Goal: Find specific page/section: Find specific page/section

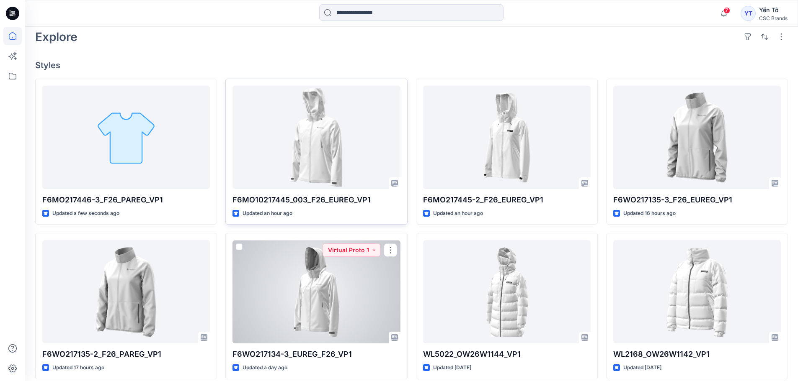
scroll to position [209, 0]
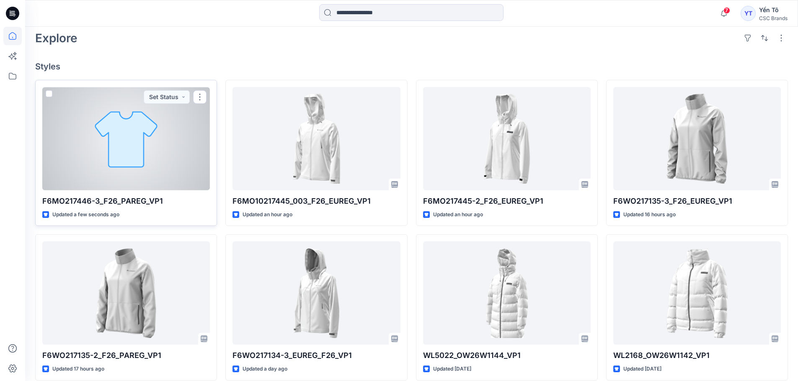
click at [167, 139] on div at bounding box center [125, 138] width 167 height 103
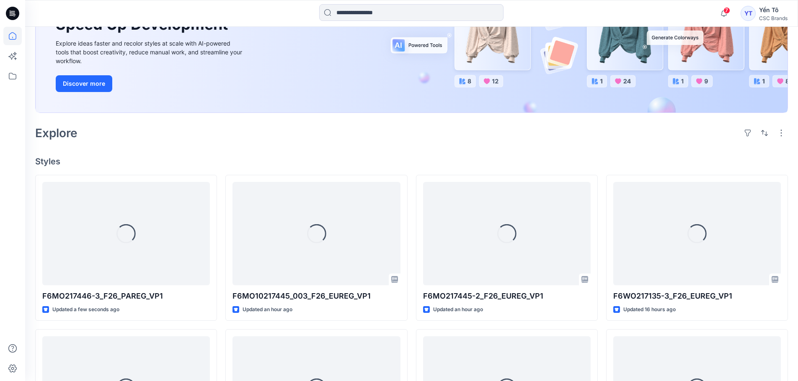
scroll to position [167, 0]
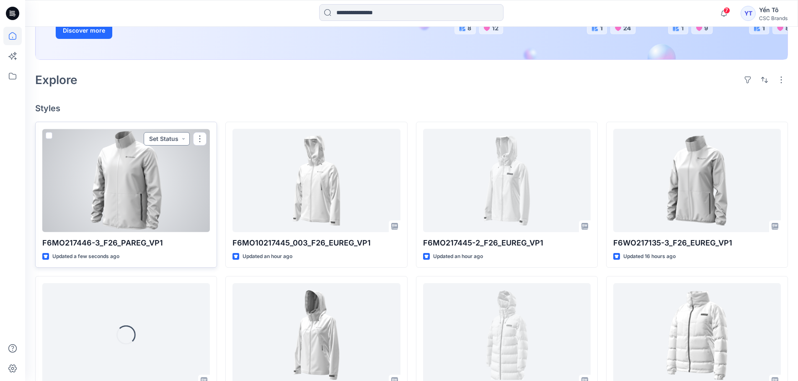
click at [172, 140] on button "Set Status" at bounding box center [167, 138] width 46 height 13
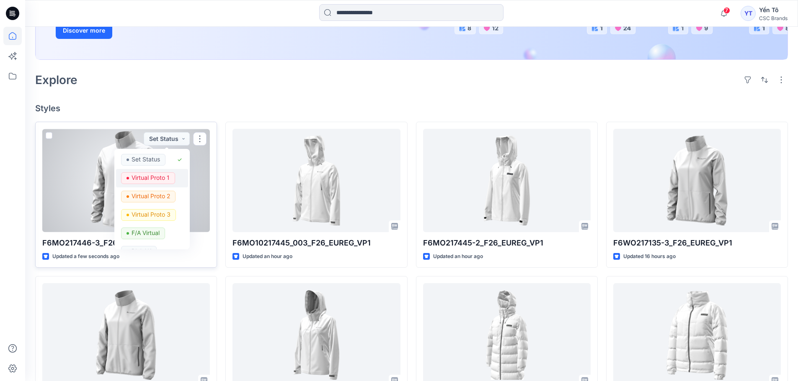
click at [160, 177] on p "Virtual Proto 1" at bounding box center [150, 177] width 38 height 11
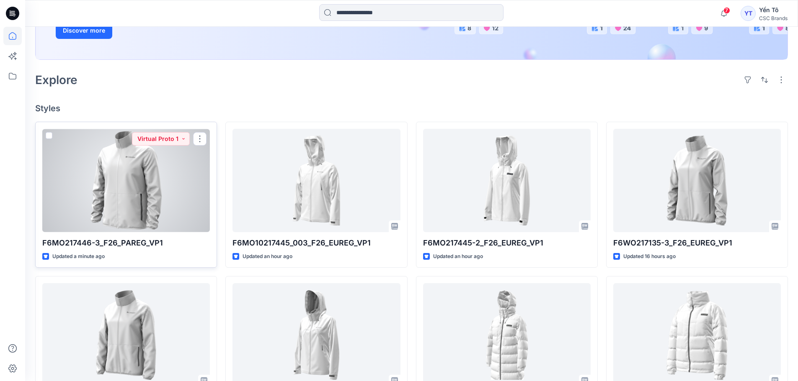
click at [137, 184] on div at bounding box center [125, 180] width 167 height 103
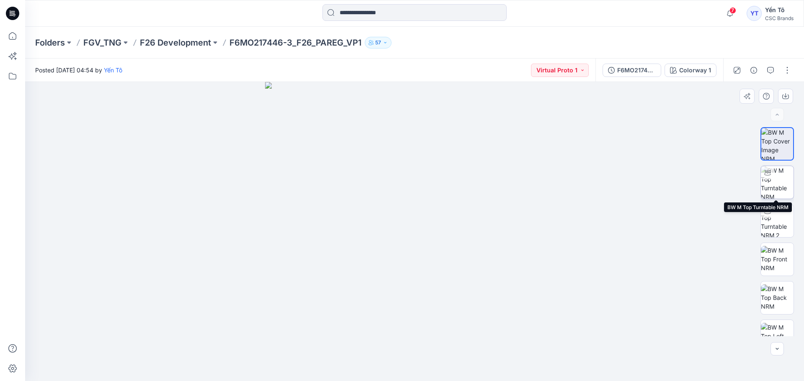
click at [777, 183] on img at bounding box center [777, 182] width 33 height 33
click at [160, 37] on p "F26 Development" at bounding box center [175, 43] width 71 height 12
